Goal: Information Seeking & Learning: Learn about a topic

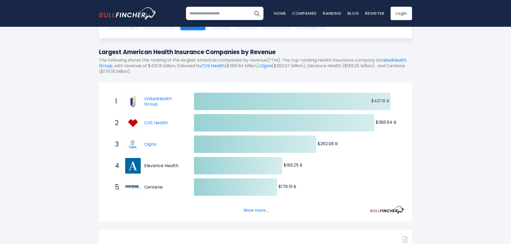
scroll to position [53, 0]
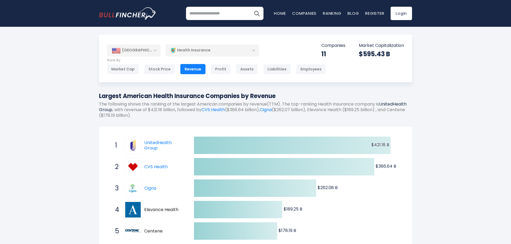
click at [128, 110] on link "UnitedHealth Group" at bounding box center [252, 107] width 307 height 12
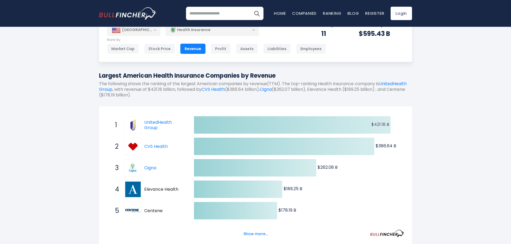
scroll to position [53, 0]
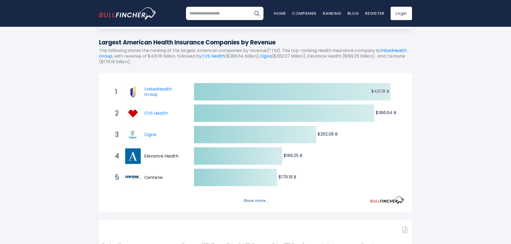
click at [255, 204] on button "Show more..." at bounding box center [255, 200] width 31 height 9
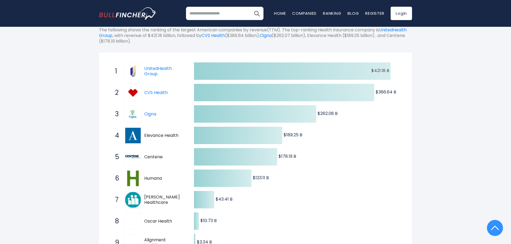
scroll to position [27, 0]
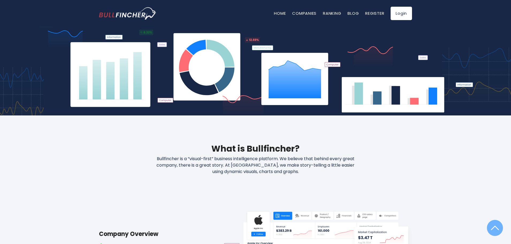
scroll to position [214, 0]
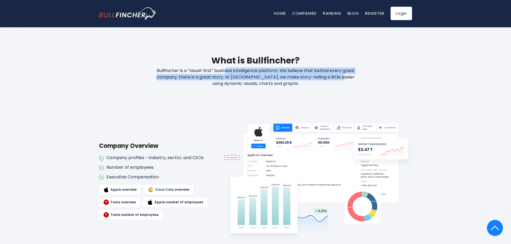
drag, startPoint x: 312, startPoint y: 79, endPoint x: 220, endPoint y: 71, distance: 92.8
click at [220, 71] on p "Bullfincher is a “visual-first” business intelligence platform. We believe that…" at bounding box center [255, 76] width 229 height 19
click at [227, 71] on p "Bullfincher is a “visual-first” business intelligence platform. We believe that…" at bounding box center [255, 76] width 229 height 19
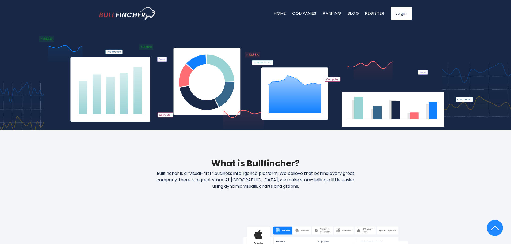
scroll to position [53, 0]
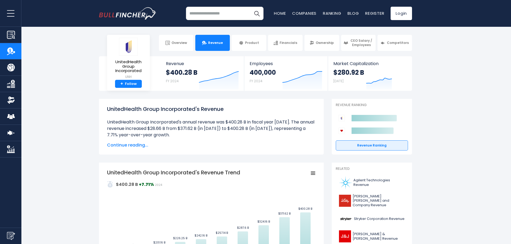
click at [126, 145] on span "Continue reading..." at bounding box center [211, 145] width 209 height 6
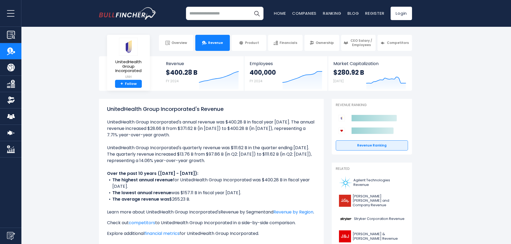
click at [231, 212] on link "Revenue by Segment" at bounding box center [242, 212] width 45 height 6
